Goal: Check status

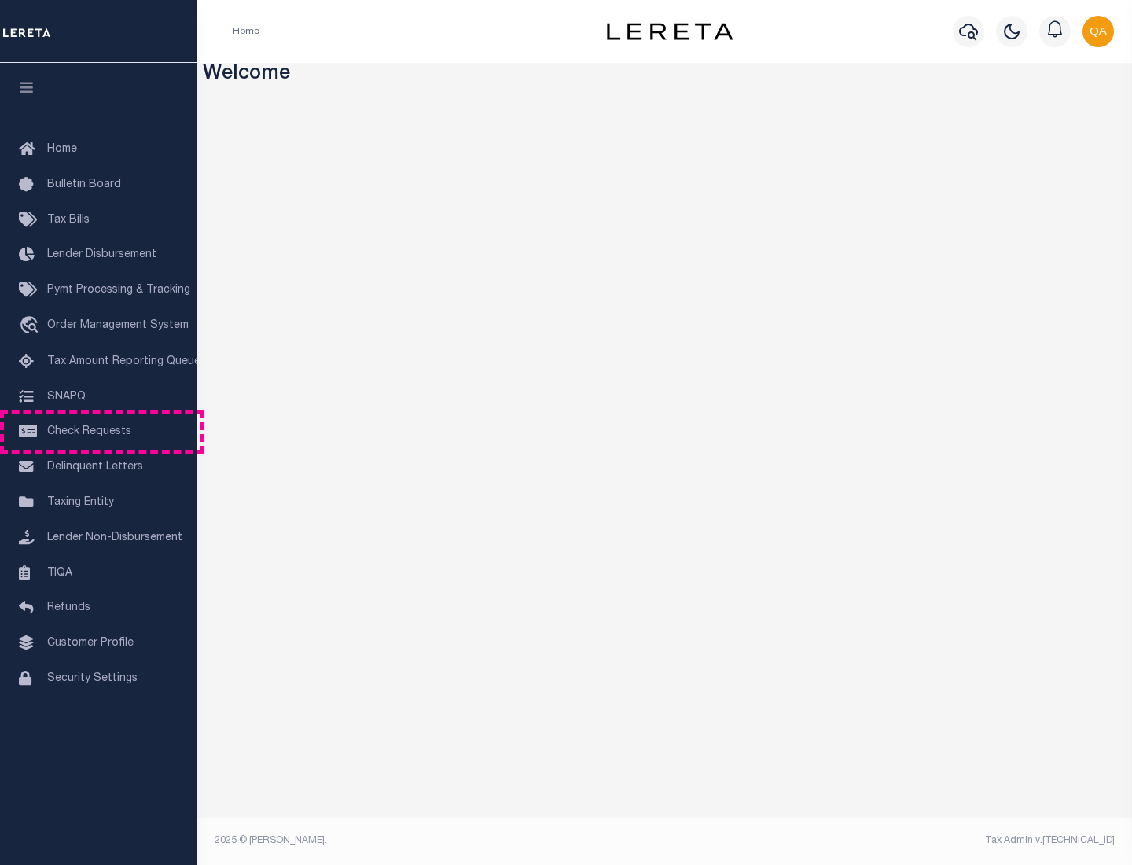
click at [98, 432] on span "Check Requests" at bounding box center [89, 431] width 84 height 11
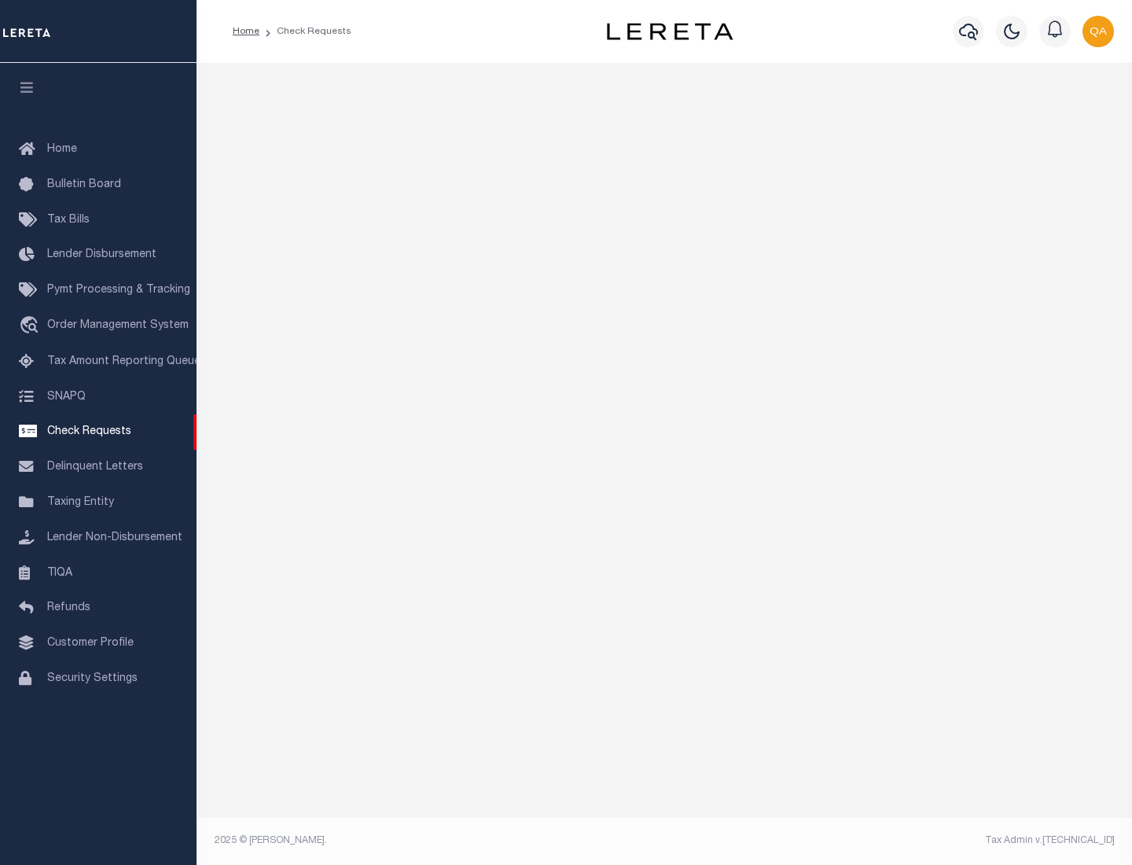
select select "50"
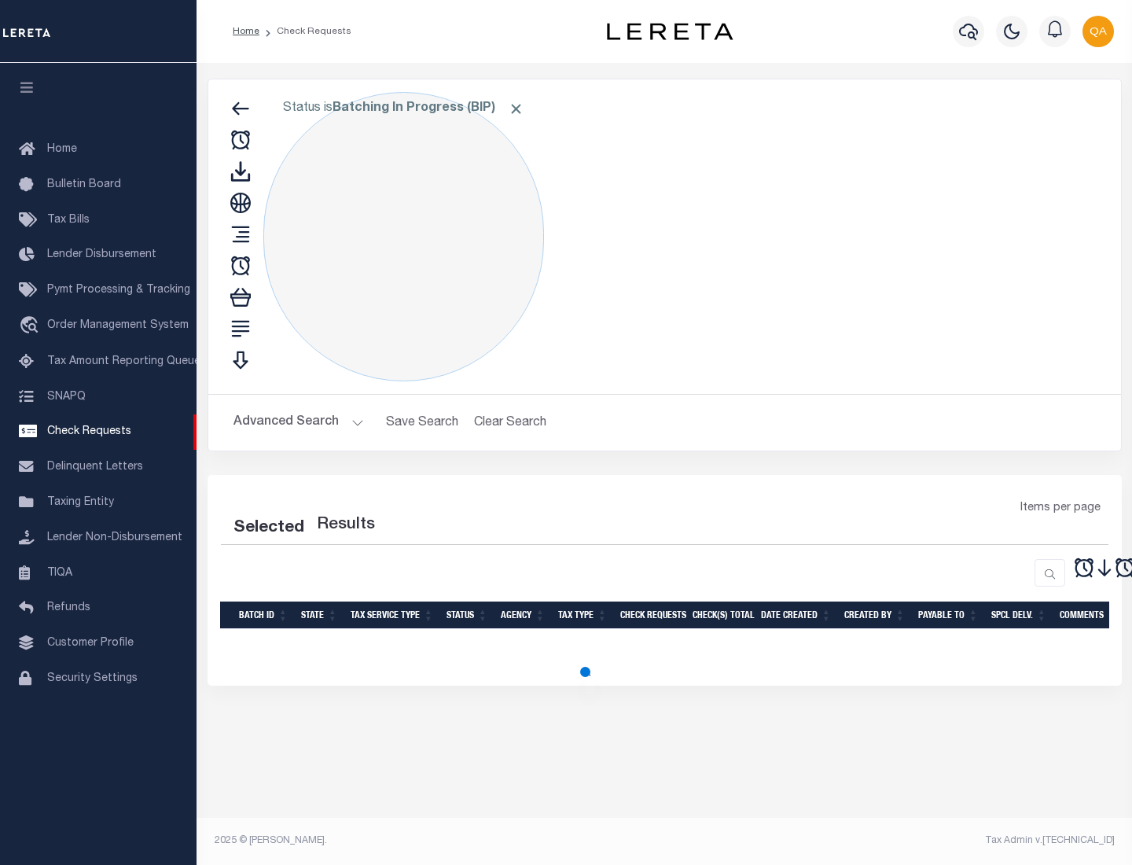
select select "50"
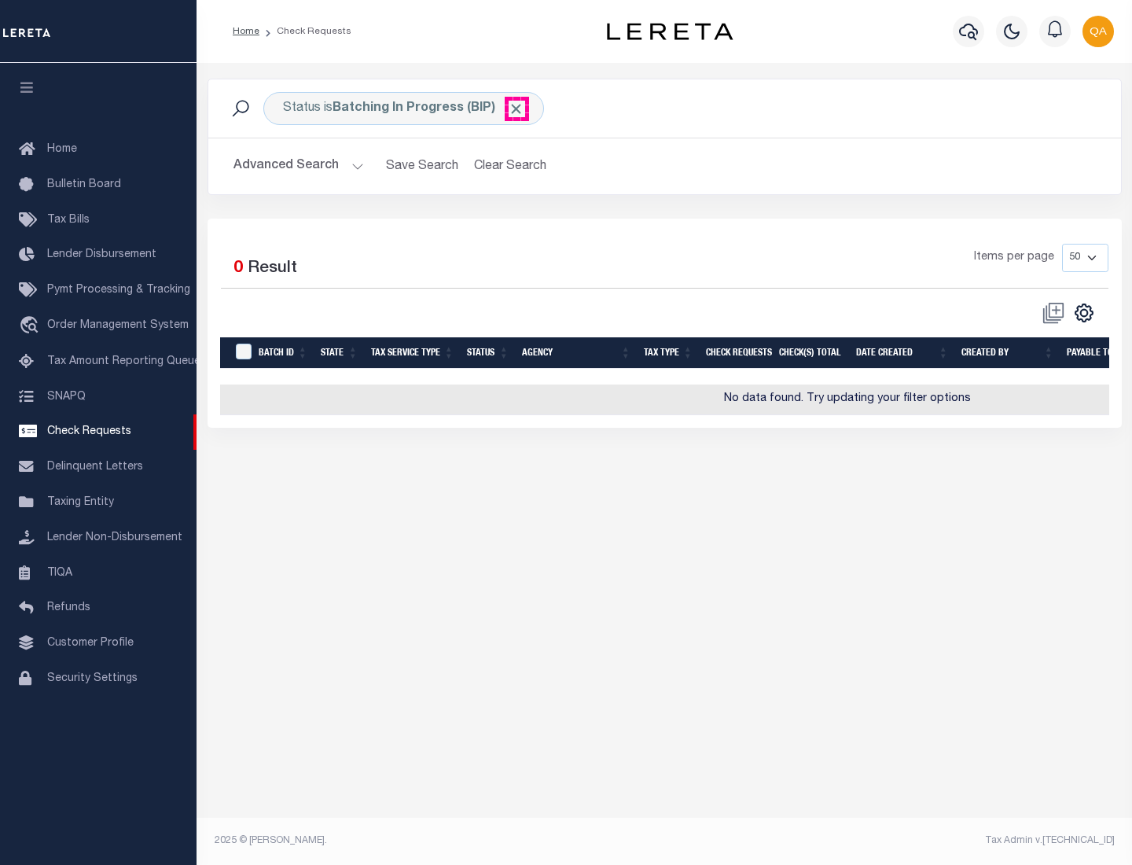
click at [516, 108] on span "Click to Remove" at bounding box center [516, 109] width 17 height 17
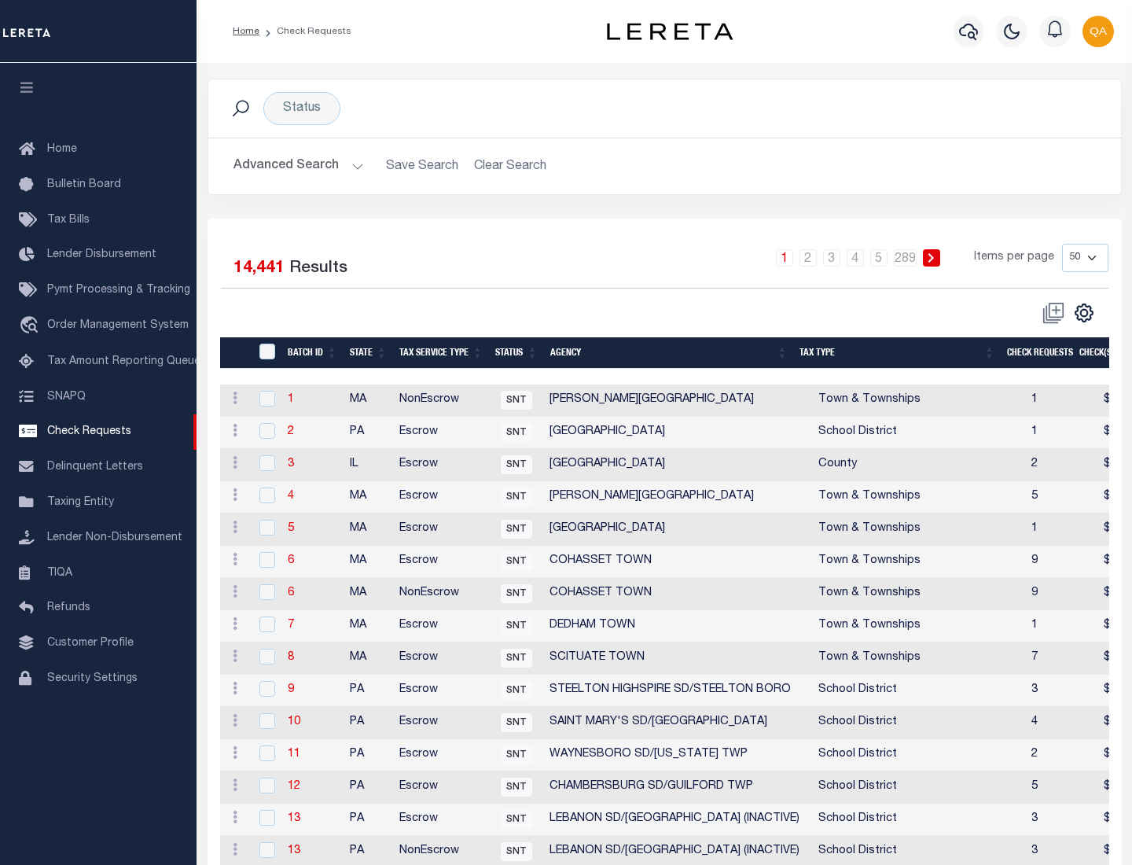
scroll to position [758, 0]
